Goal: Information Seeking & Learning: Learn about a topic

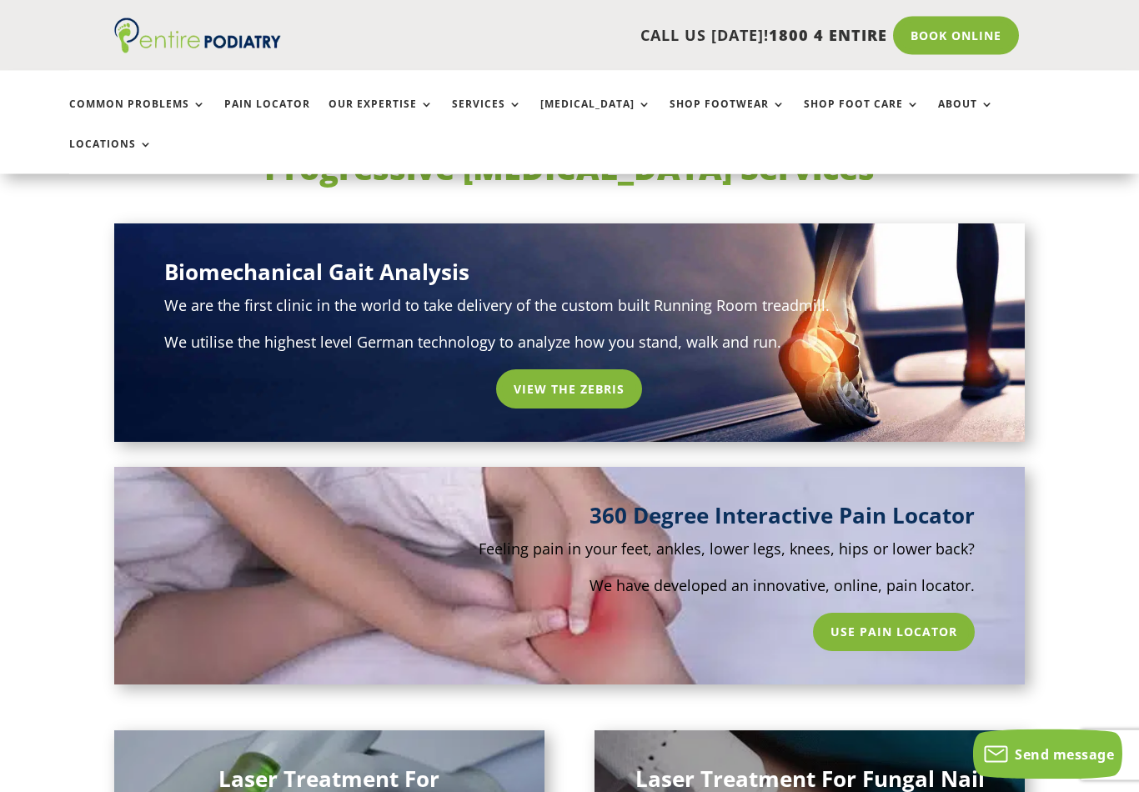
scroll to position [953, 0]
click at [576, 370] on link "View the Zebris" at bounding box center [569, 389] width 146 height 38
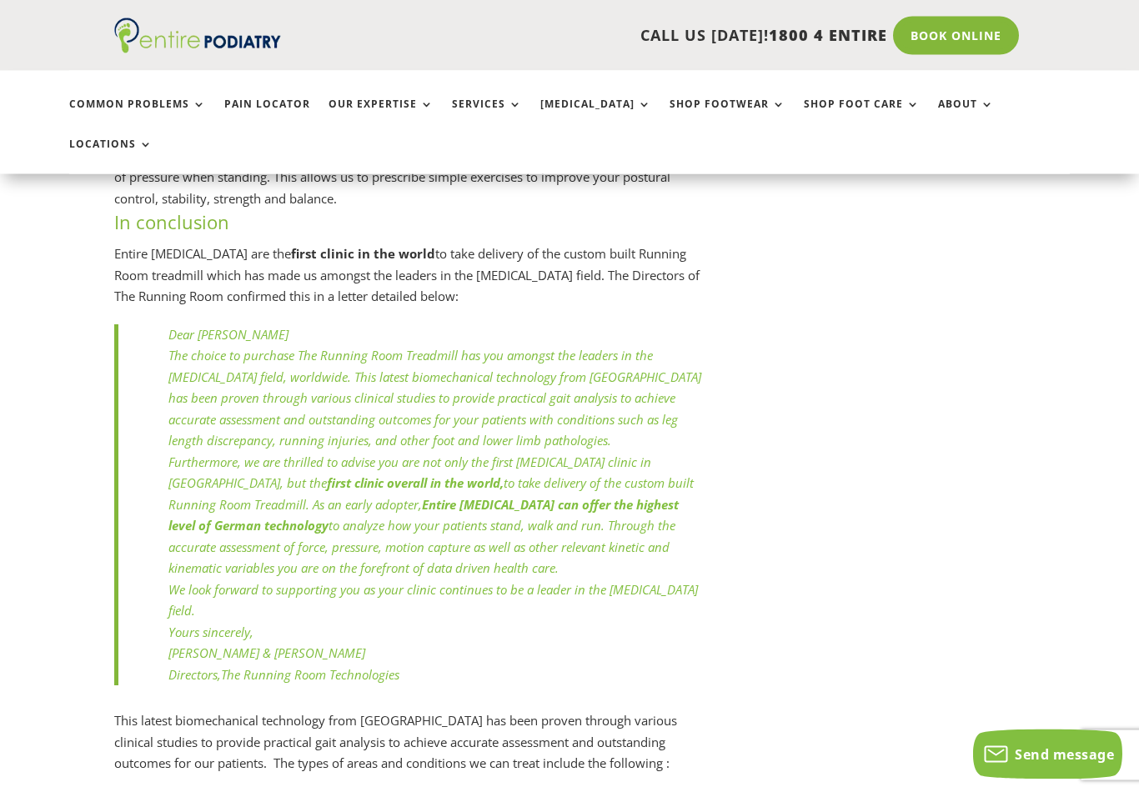
scroll to position [7424, 0]
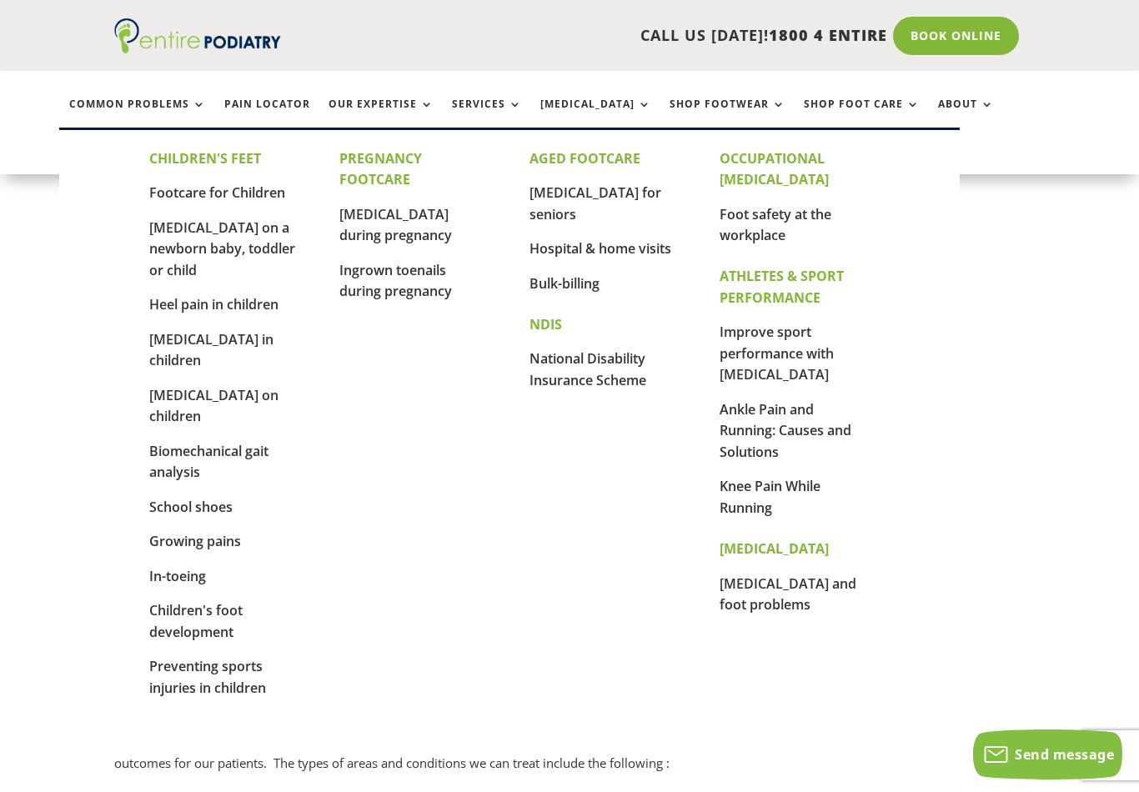
click at [633, 195] on link "[MEDICAL_DATA] for seniors" at bounding box center [596, 204] width 132 height 40
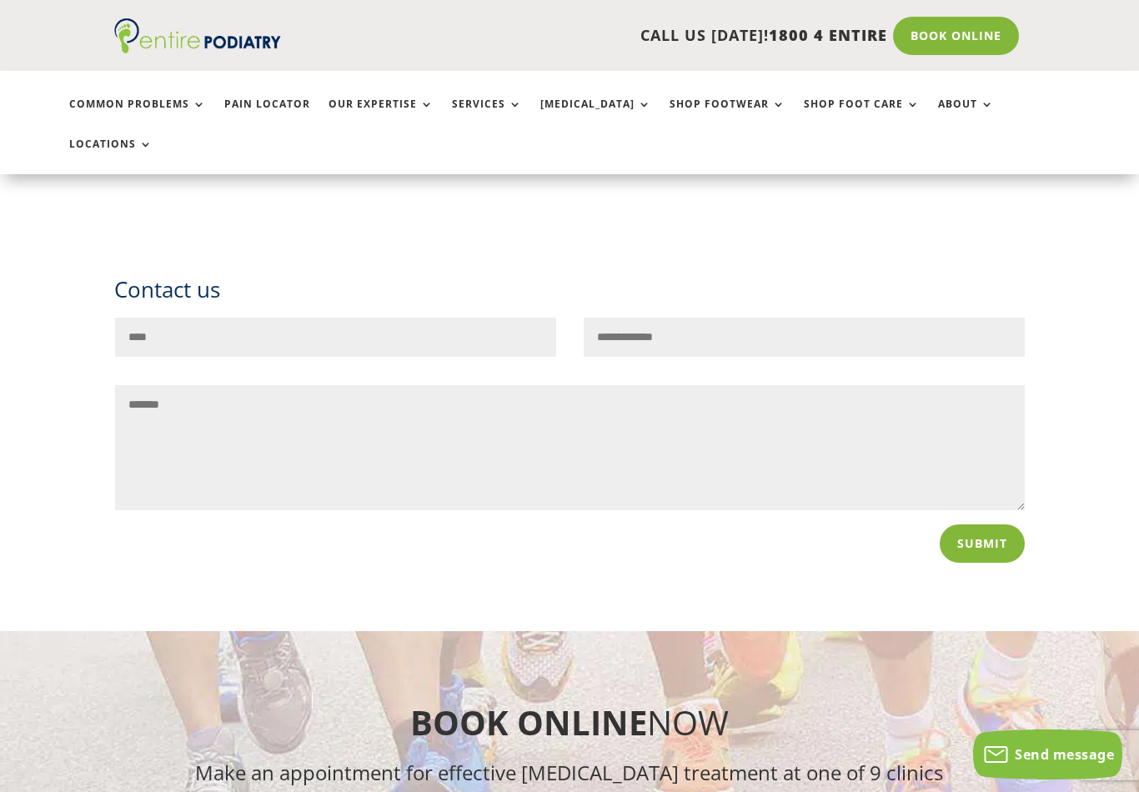
scroll to position [1557, 0]
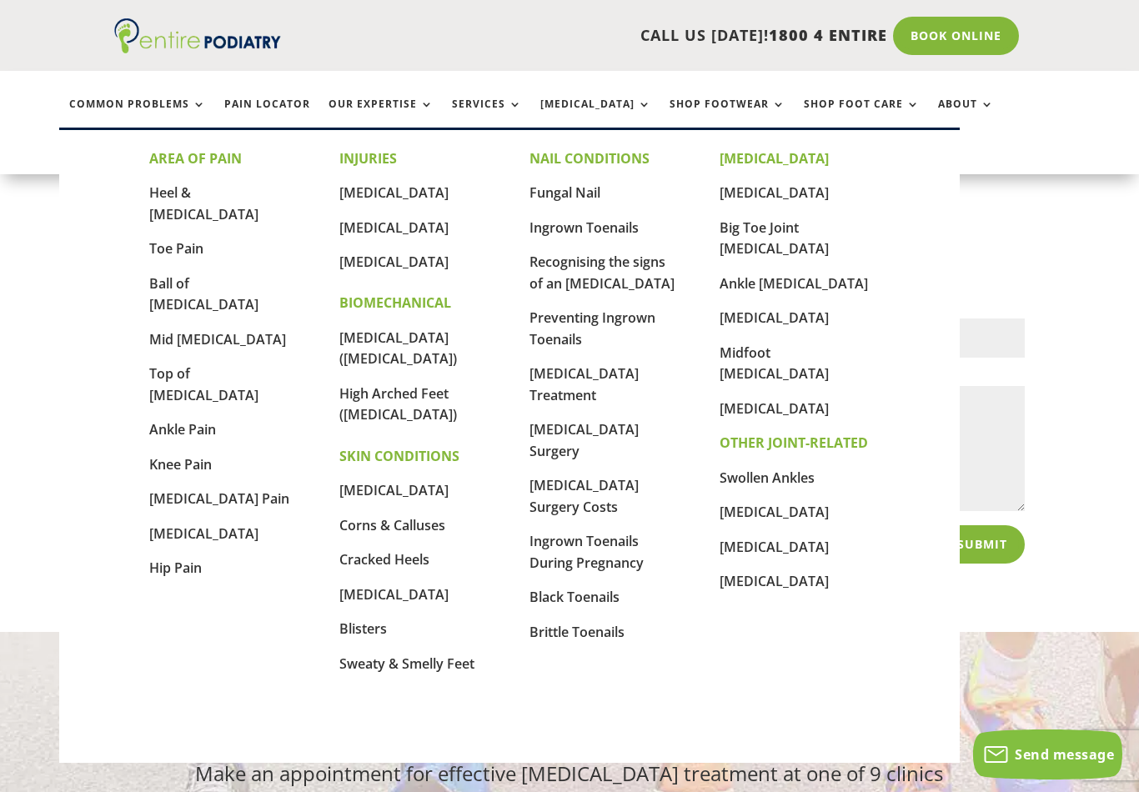
click at [180, 239] on link "Toe Pain" at bounding box center [176, 248] width 54 height 18
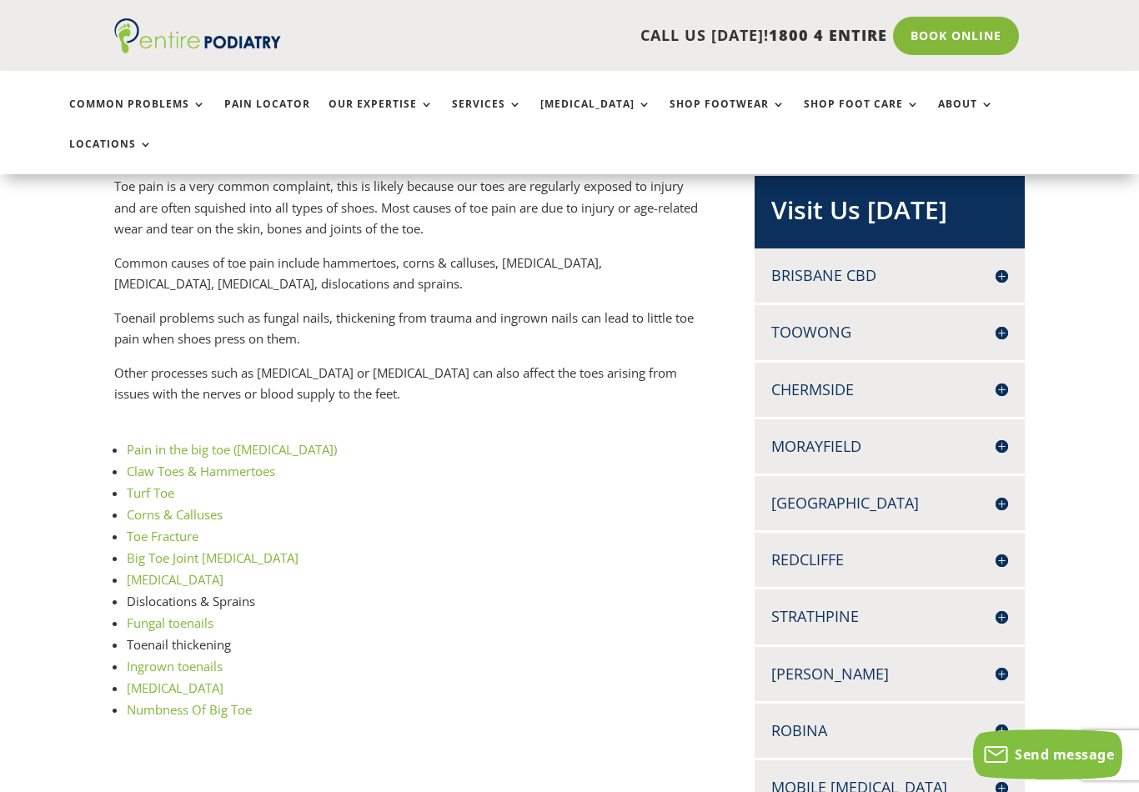
scroll to position [350, 0]
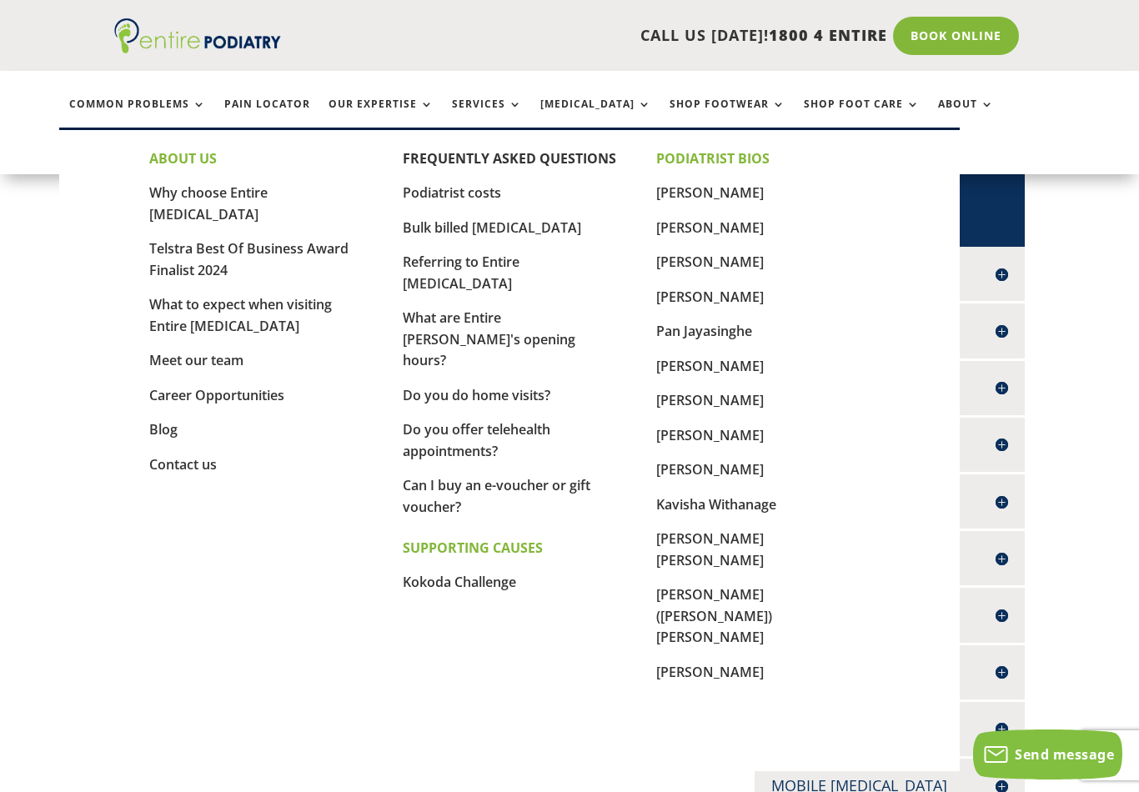
click at [498, 234] on link "Bulk billed [MEDICAL_DATA]" at bounding box center [492, 228] width 179 height 18
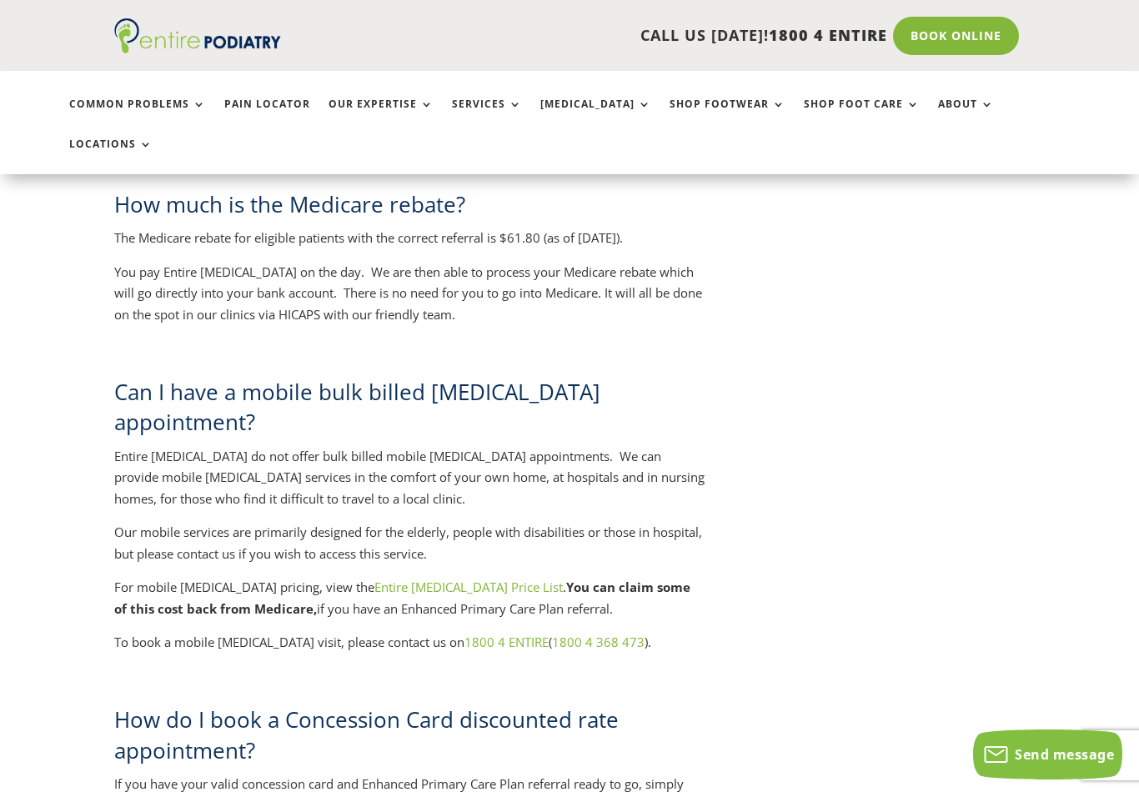
scroll to position [2815, 0]
